Goal: Transaction & Acquisition: Download file/media

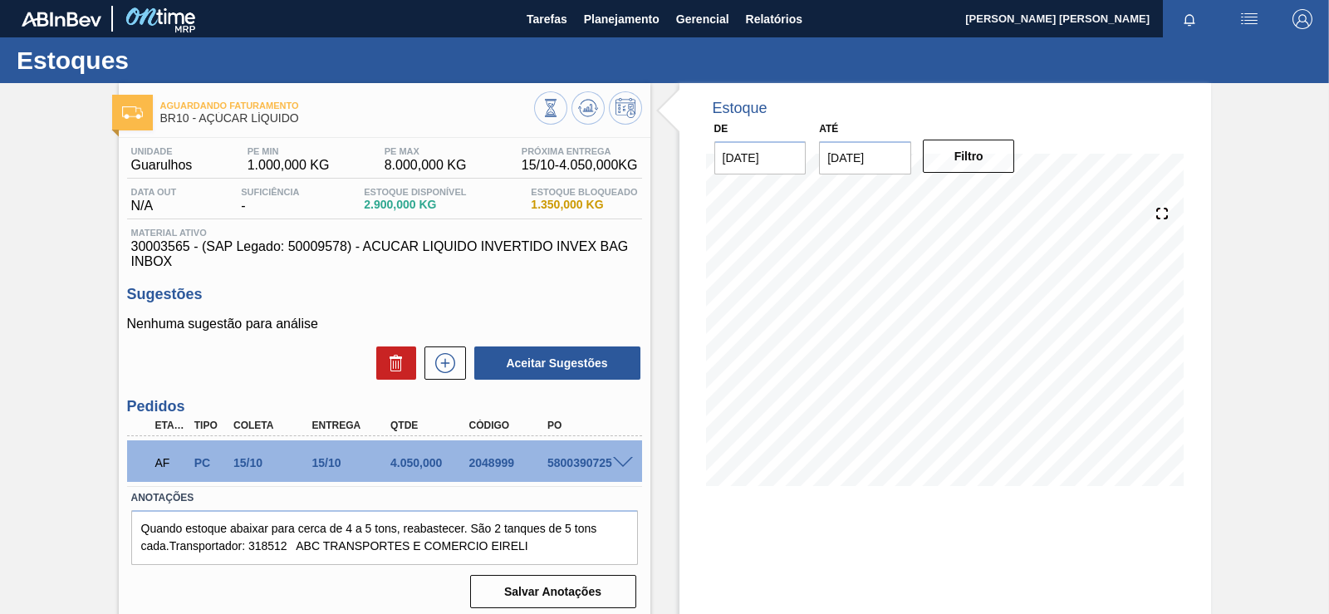
click at [662, 17] on img "button" at bounding box center [1249, 19] width 20 height 20
click at [662, 60] on div at bounding box center [664, 307] width 1329 height 614
click at [662, 22] on button "Relatórios" at bounding box center [774, 18] width 73 height 37
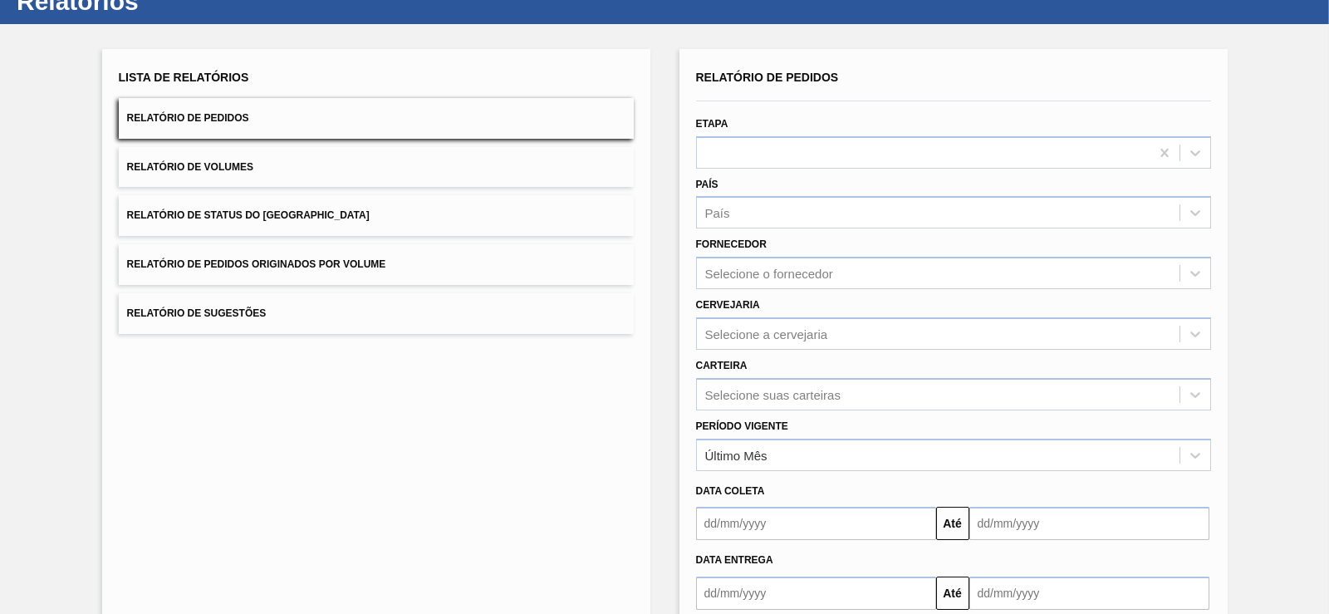
scroll to position [61, 0]
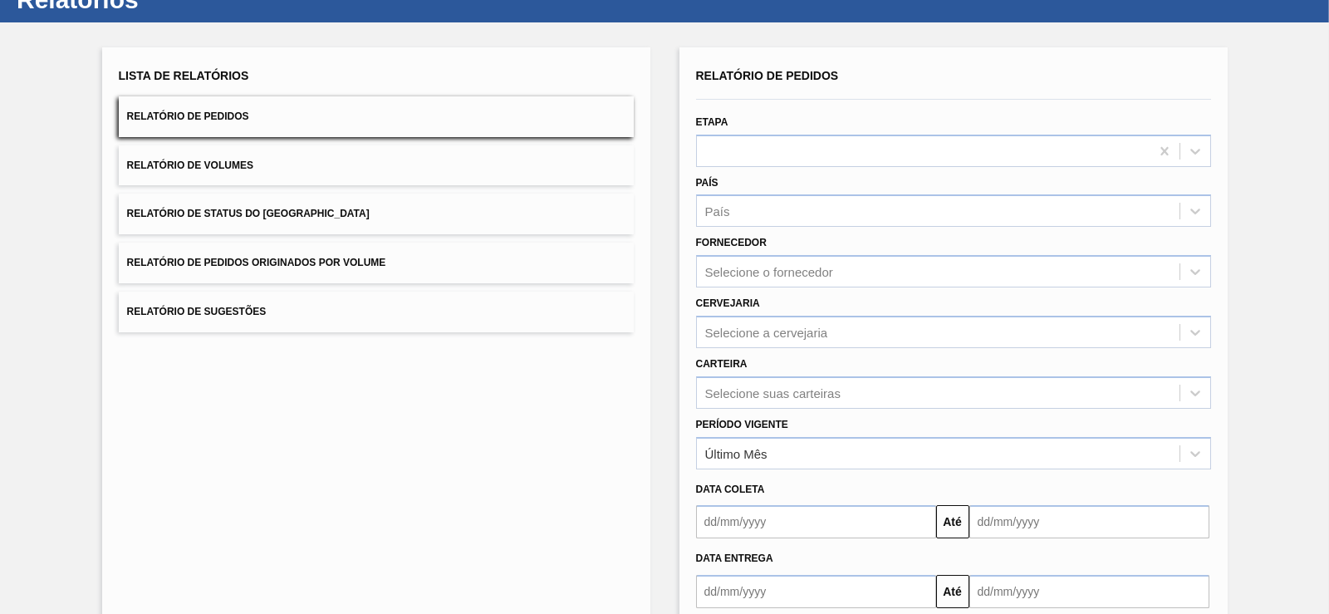
click at [662, 348] on div "Carteira Selecione suas carteiras" at bounding box center [953, 378] width 528 height 61
click at [662, 336] on div "Selecione a cervejaria" at bounding box center [938, 332] width 483 height 24
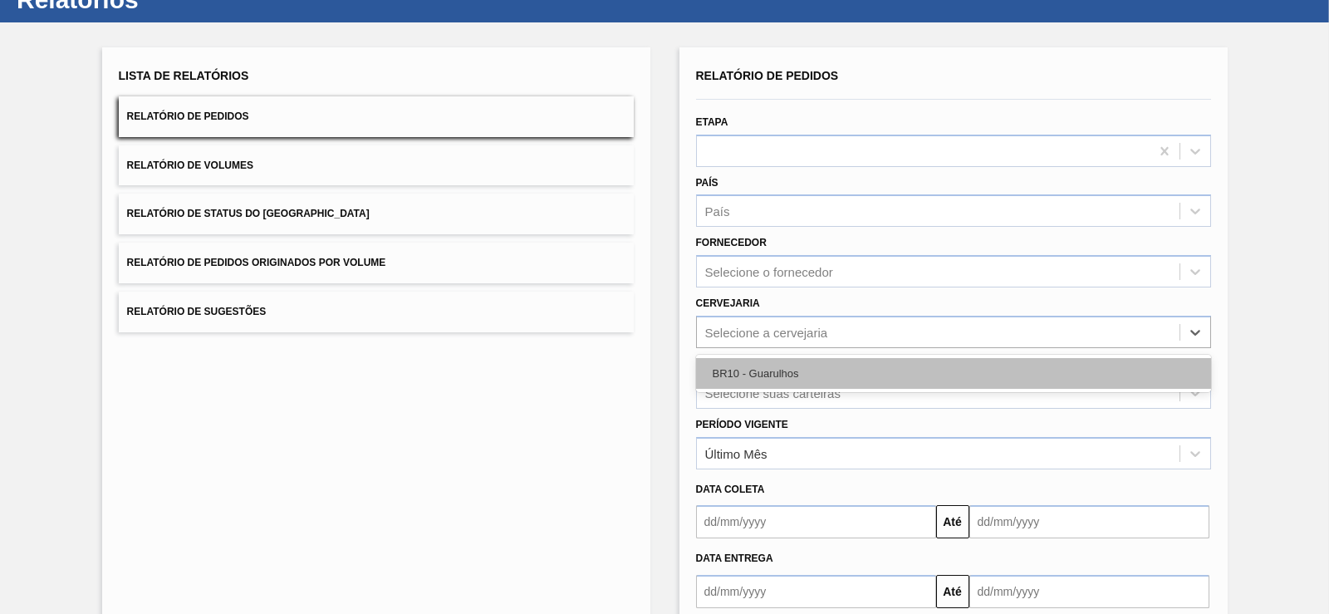
click at [662, 360] on div "BR10 - Guarulhos" at bounding box center [953, 373] width 515 height 31
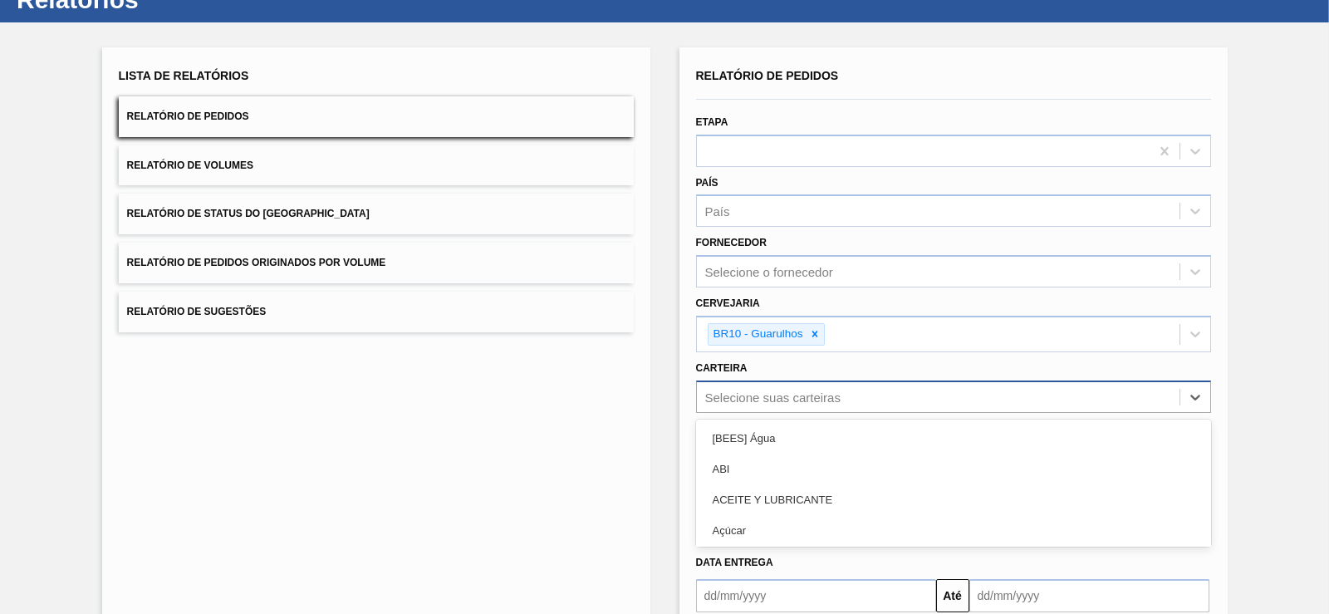
click at [662, 385] on div "option [BEES] Água focused, 1 of 101. 101 results available. Use Up and Down to…" at bounding box center [953, 396] width 515 height 32
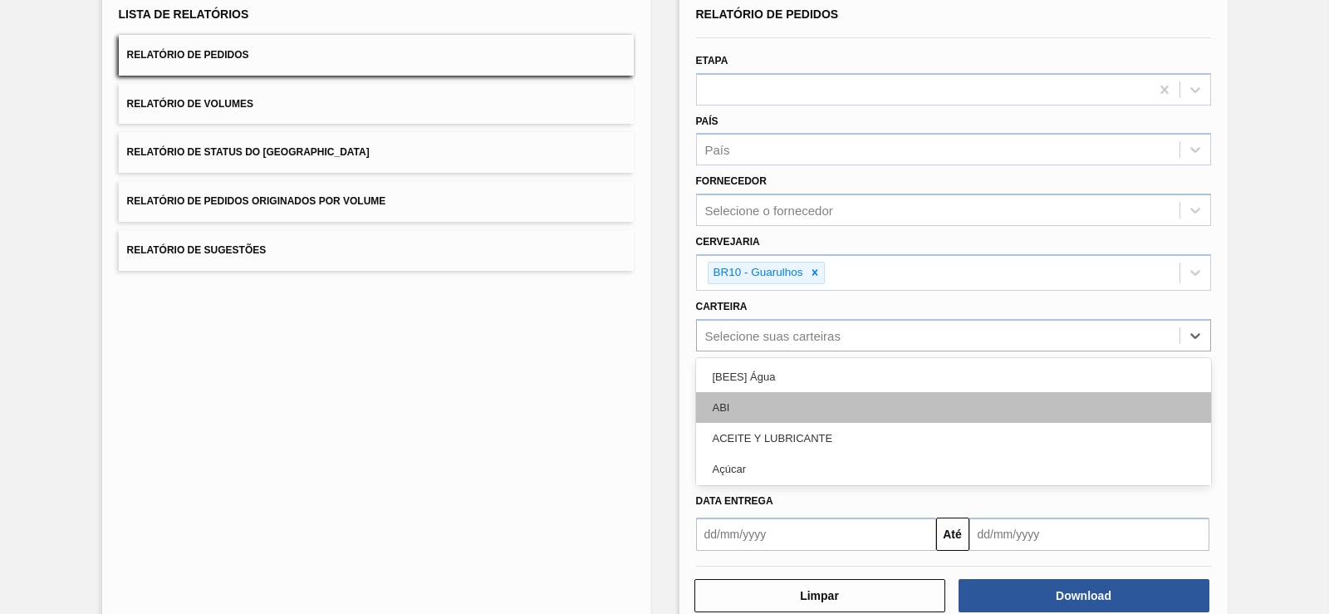
scroll to position [122, 0]
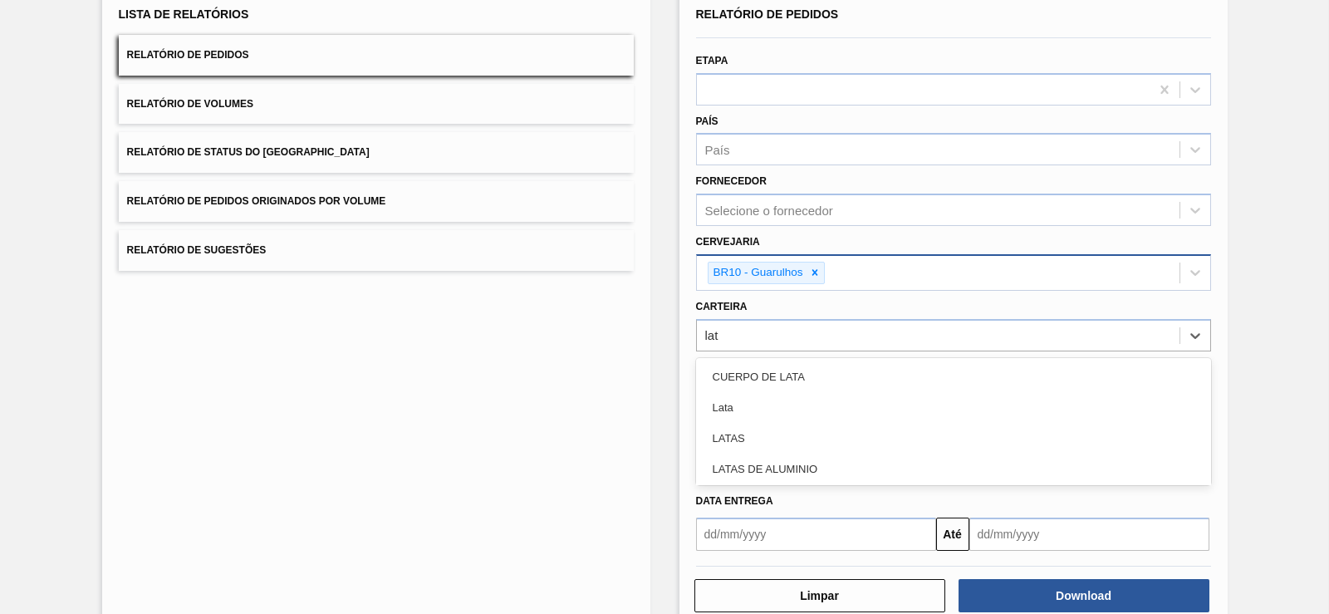
type input "lata"
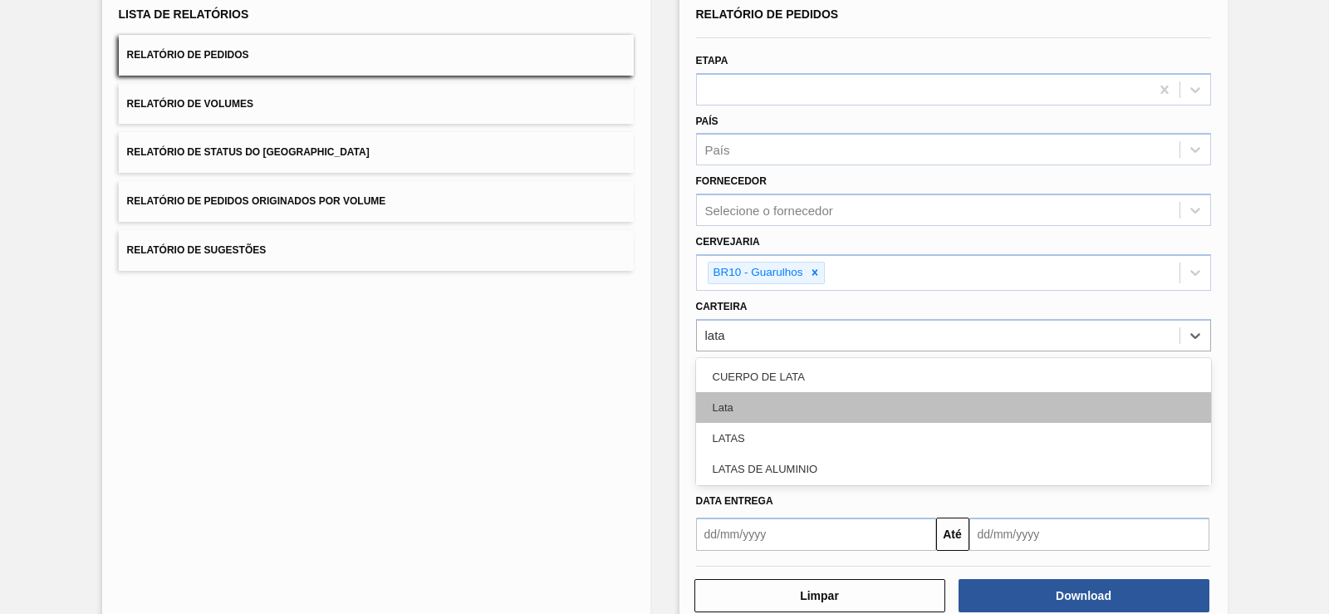
click at [662, 412] on div "Lata" at bounding box center [953, 407] width 515 height 31
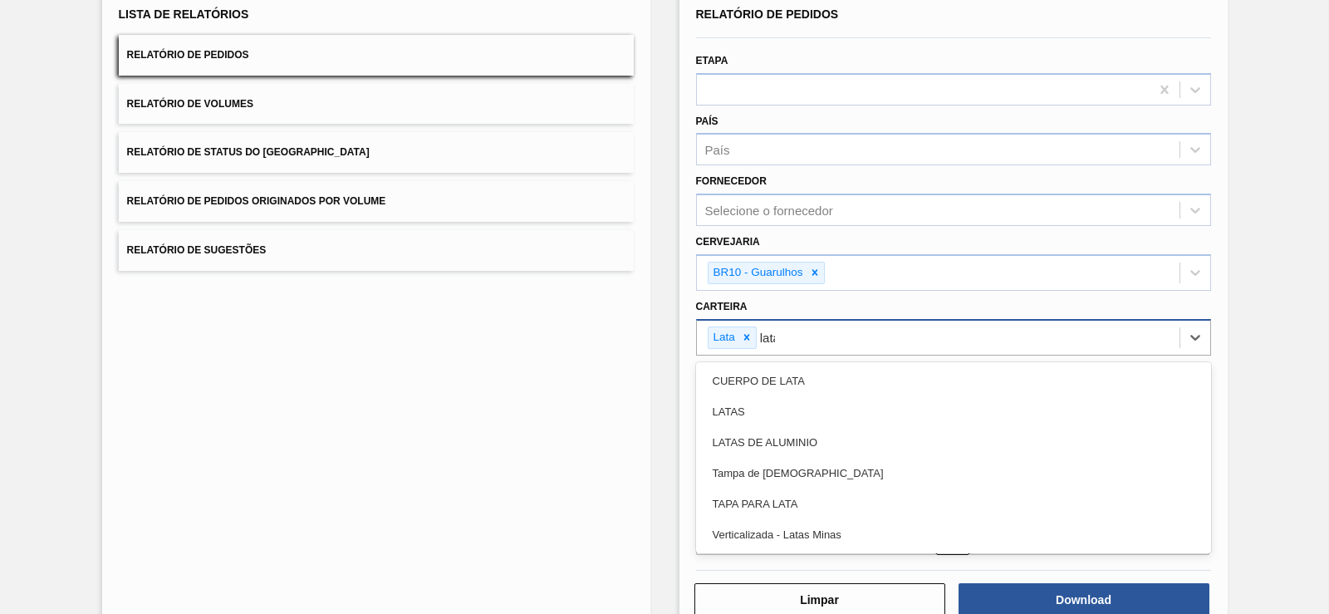
type input "latas"
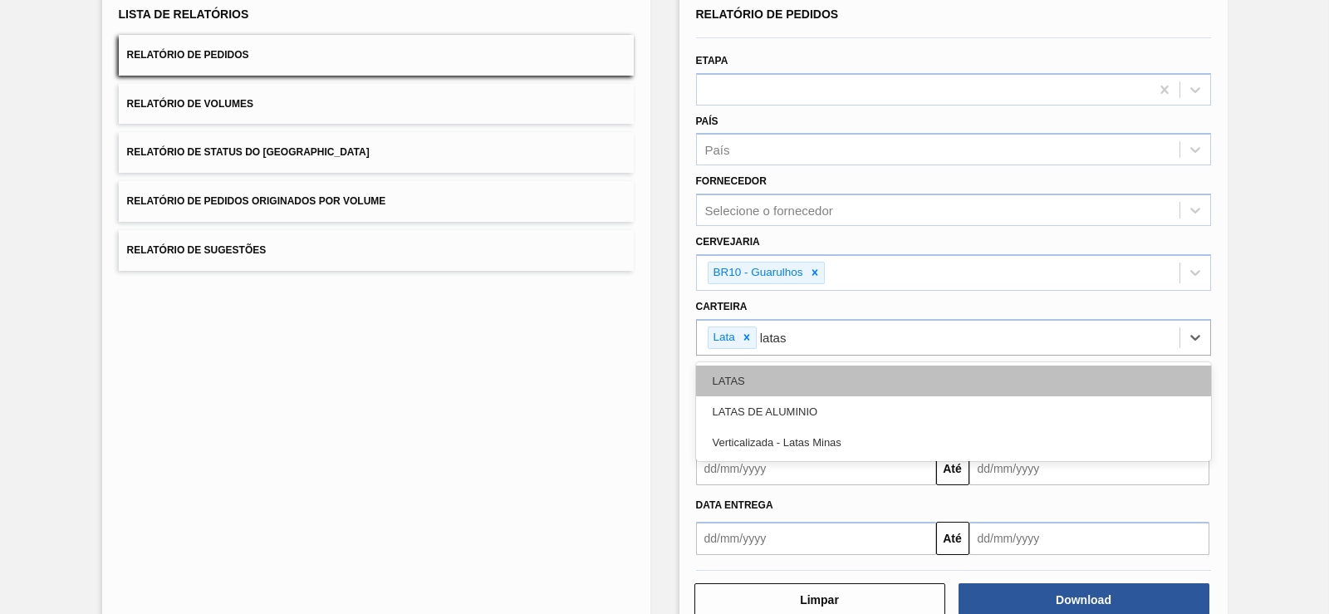
click at [662, 380] on div "LATAS" at bounding box center [953, 380] width 515 height 31
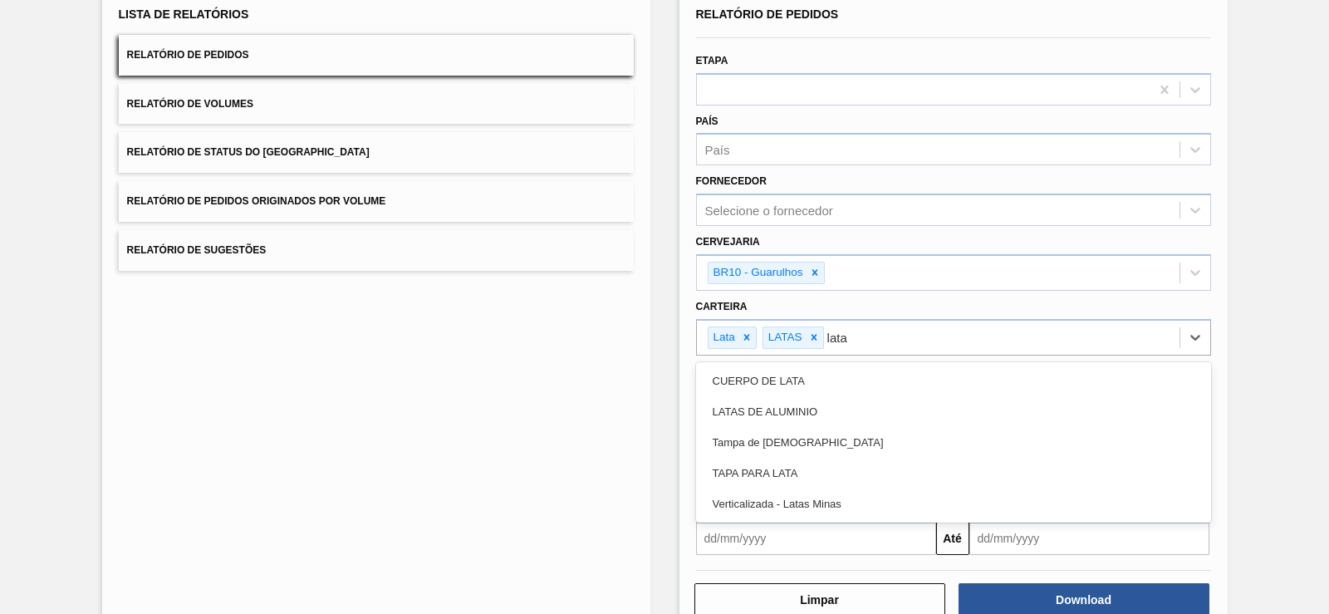
type input "latas"
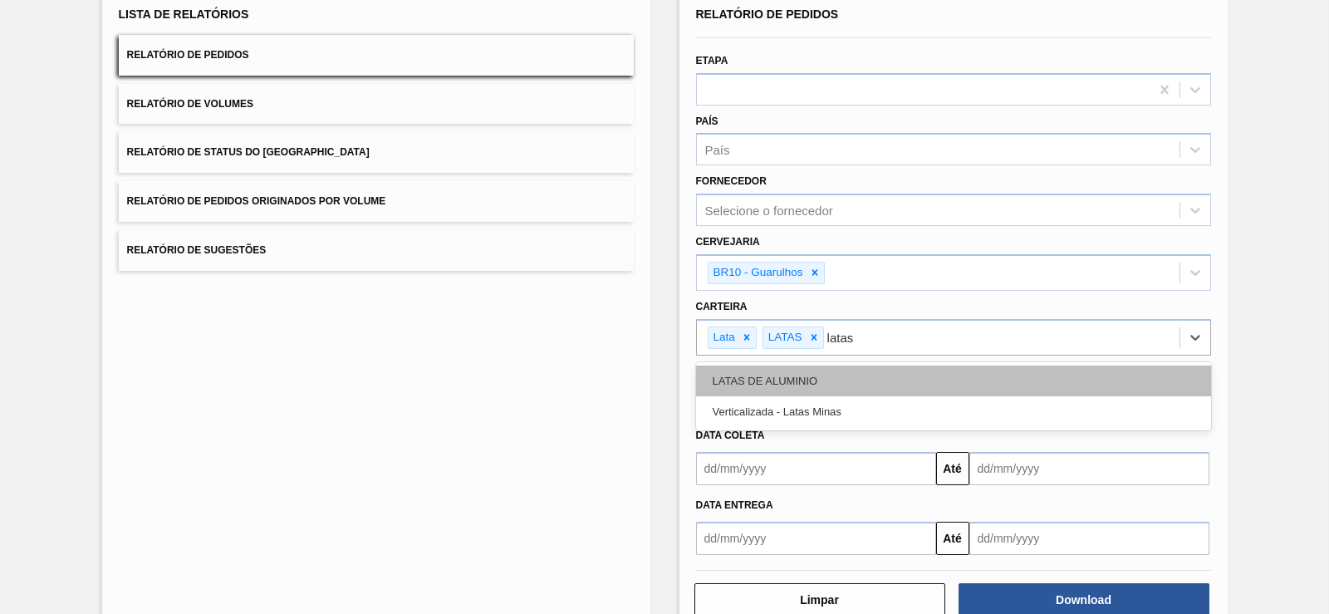
click at [662, 375] on div "LATAS DE ALUMINIO" at bounding box center [953, 380] width 515 height 31
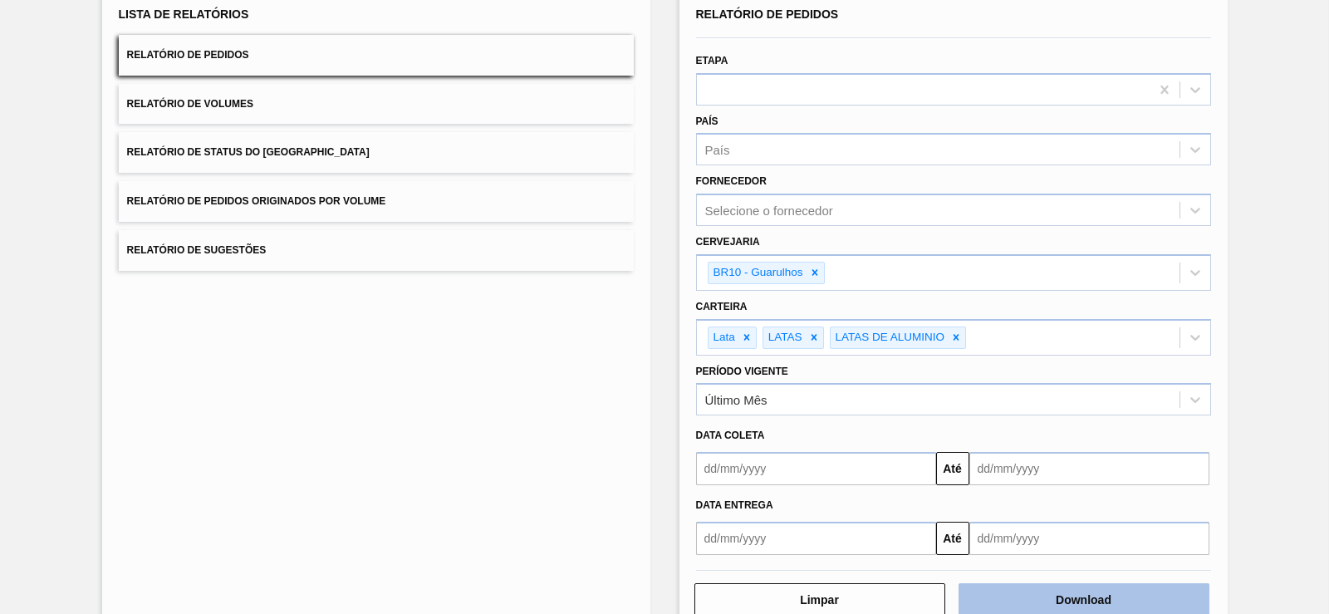
click at [662, 597] on button "Download" at bounding box center [1083, 599] width 251 height 33
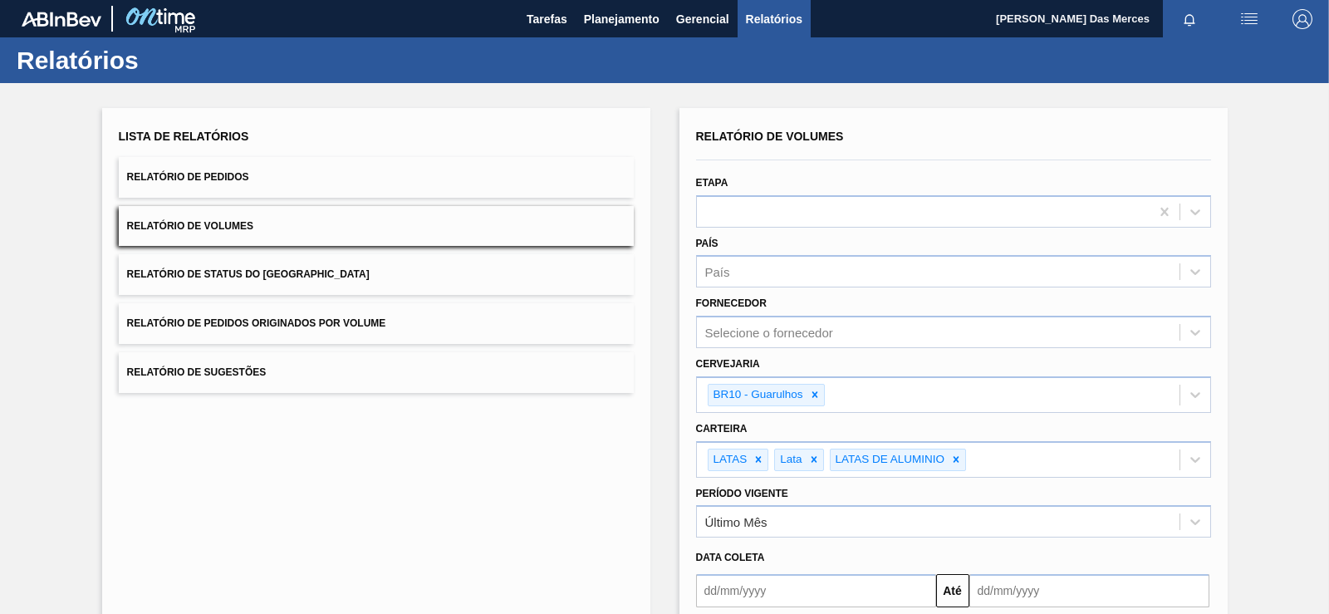
scroll to position [164, 0]
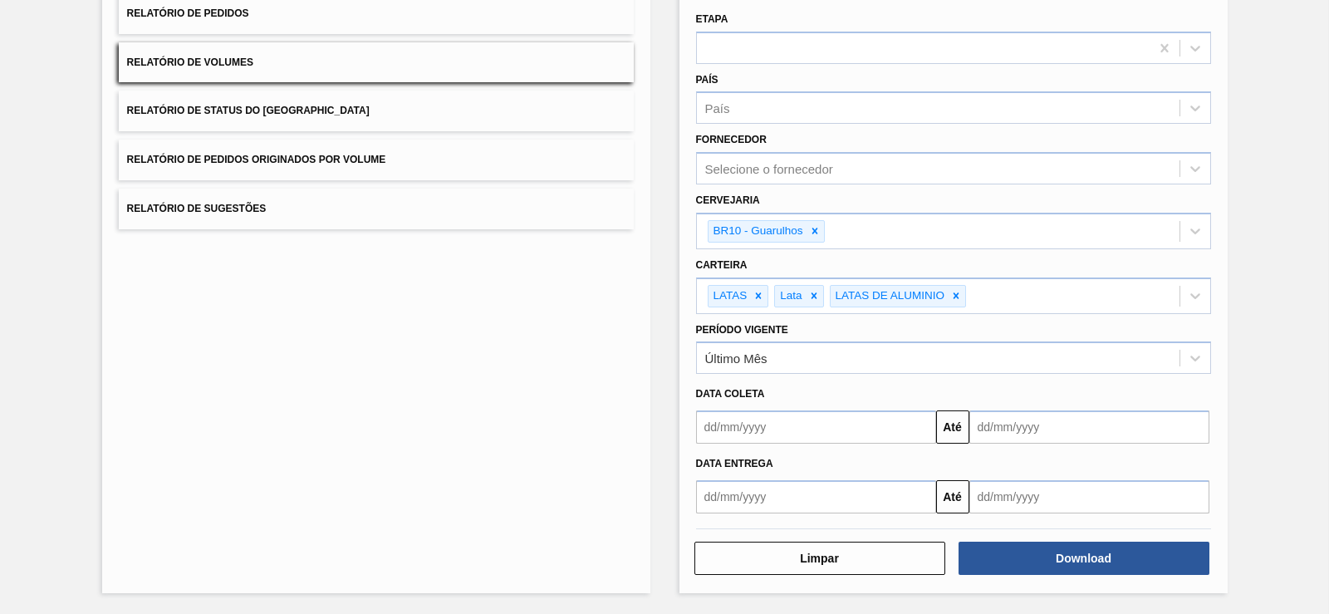
drag, startPoint x: 491, startPoint y: 320, endPoint x: 552, endPoint y: 190, distance: 143.4
